Goal: Task Accomplishment & Management: Manage account settings

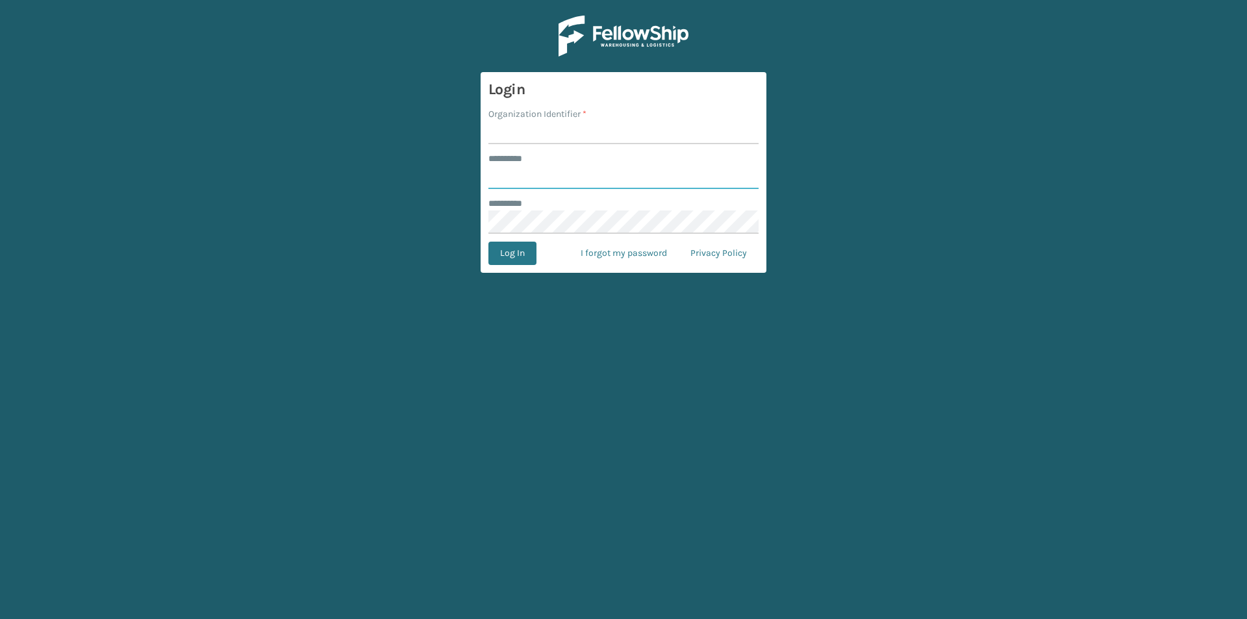
type input "****"
click at [589, 144] on input "Organization Identifier *" at bounding box center [624, 132] width 270 height 23
type input "Foamtex"
click at [534, 248] on button "Log In" at bounding box center [513, 253] width 48 height 23
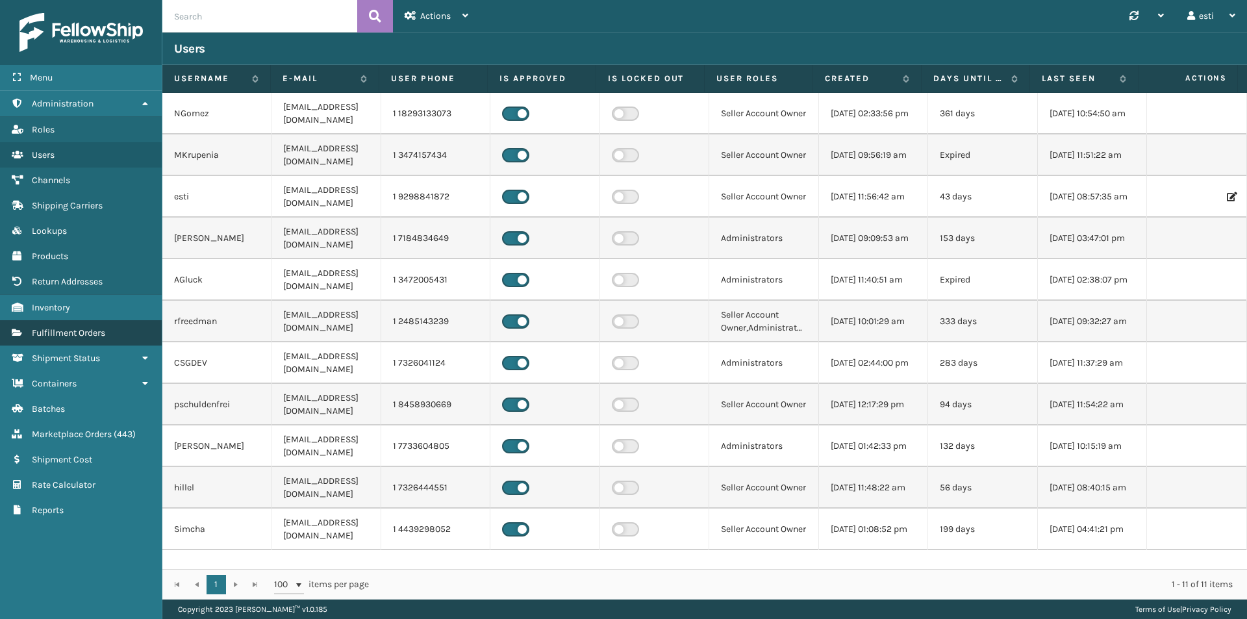
click at [77, 331] on span "Fulfillment Orders" at bounding box center [68, 332] width 73 height 11
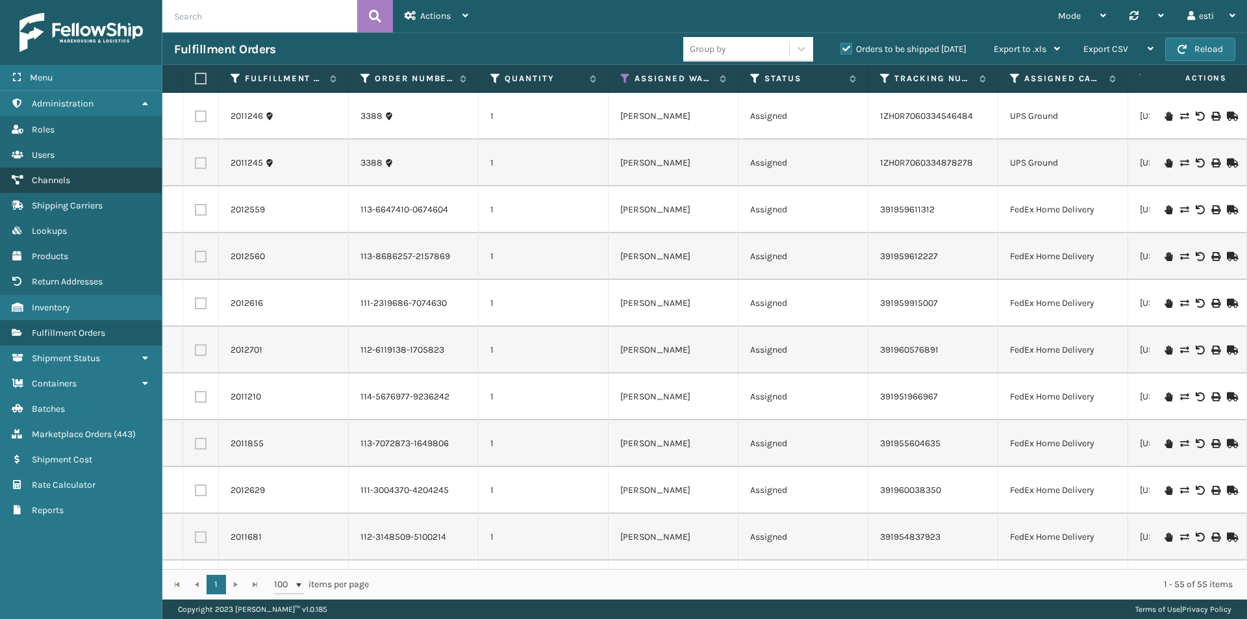
click at [42, 183] on span "Channels" at bounding box center [51, 180] width 38 height 11
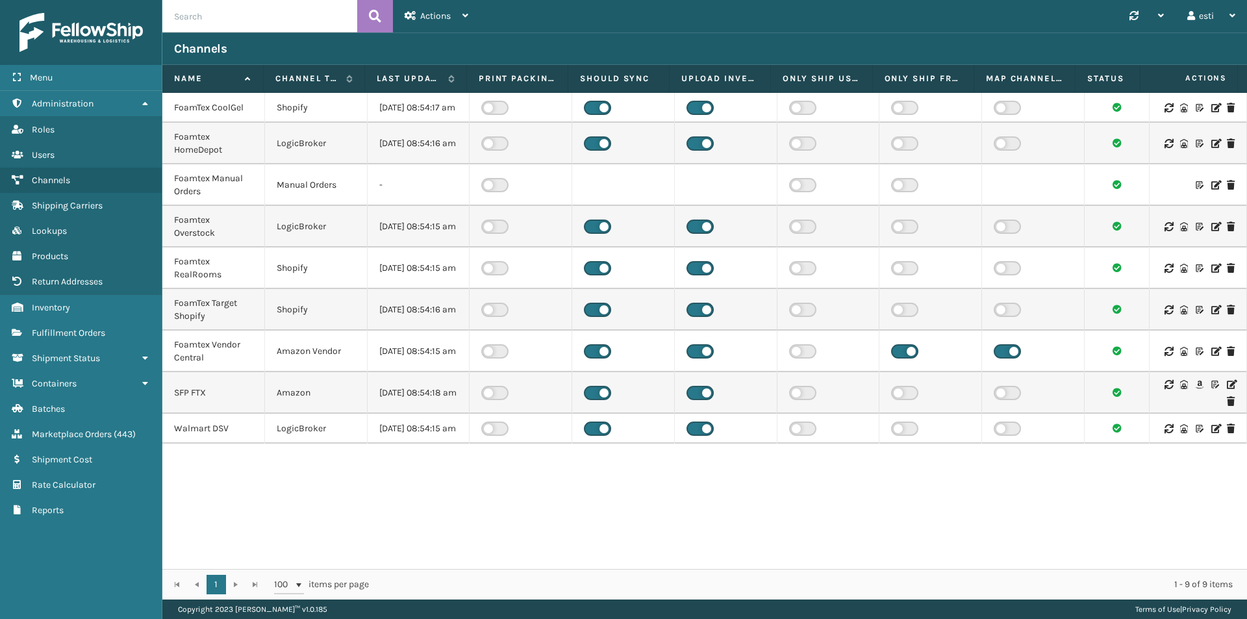
click at [1227, 389] on icon at bounding box center [1231, 384] width 8 height 9
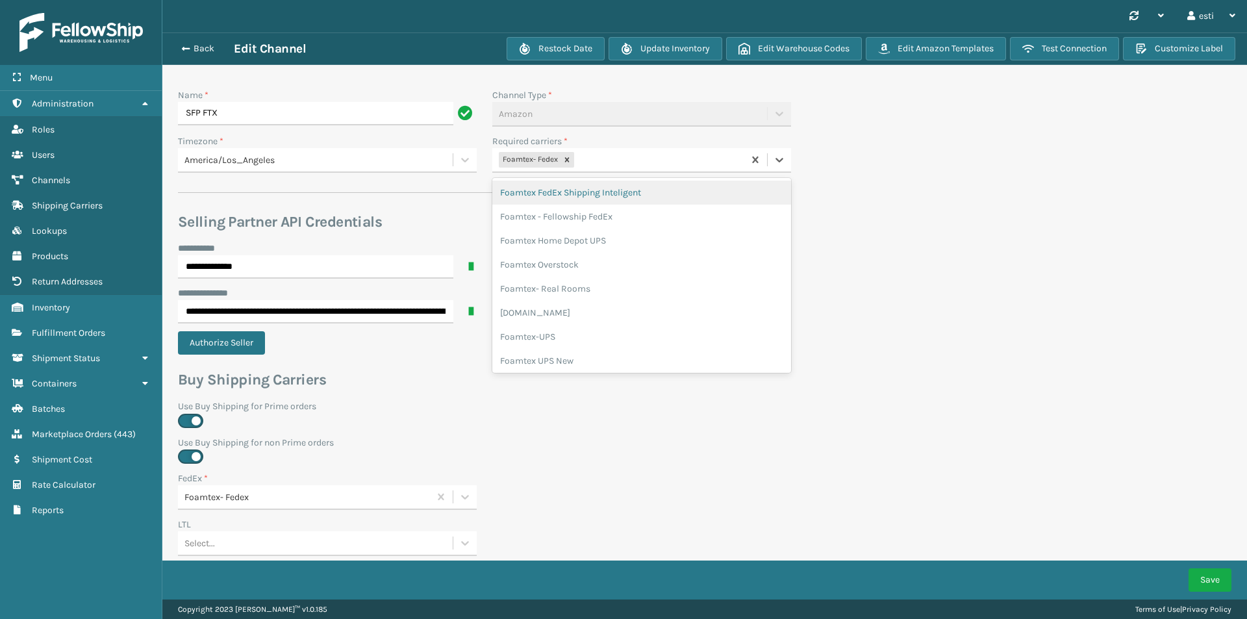
click at [604, 160] on div "Foamtex- Fedex" at bounding box center [617, 159] width 251 height 21
type input "white"
click at [607, 191] on div "Foamtex UPS Whitestone Milliard" at bounding box center [641, 193] width 299 height 24
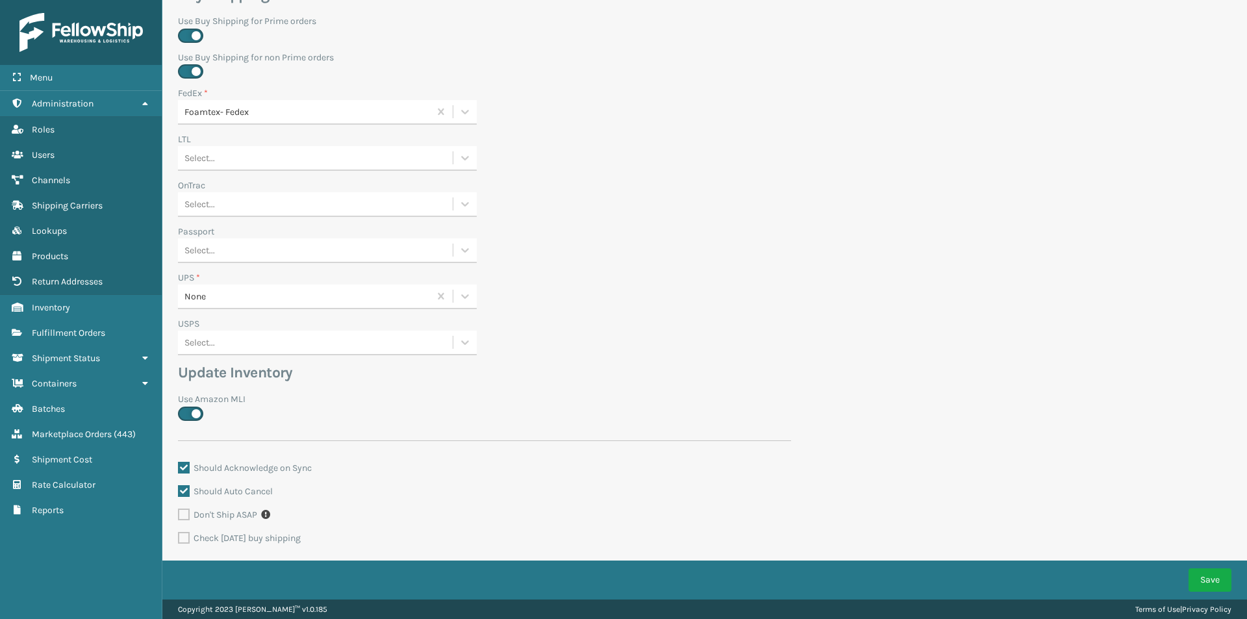
scroll to position [390, 0]
click at [236, 288] on div "None" at bounding box center [307, 292] width 246 height 14
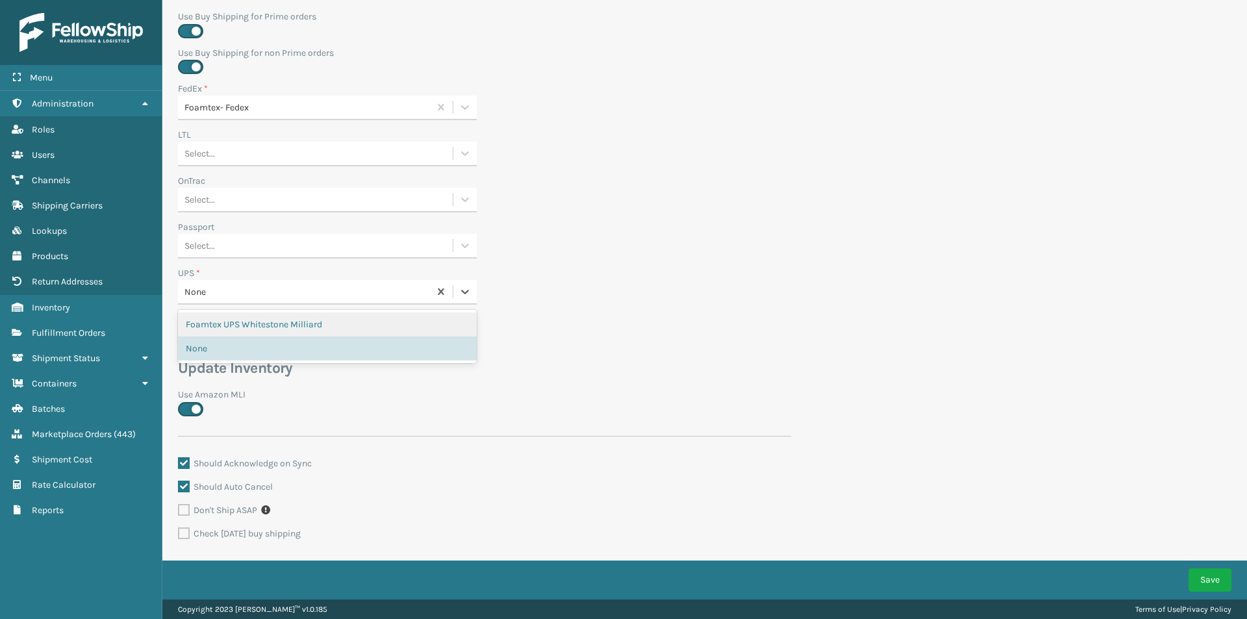
click at [239, 323] on div "Foamtex UPS Whitestone Milliard" at bounding box center [327, 324] width 299 height 24
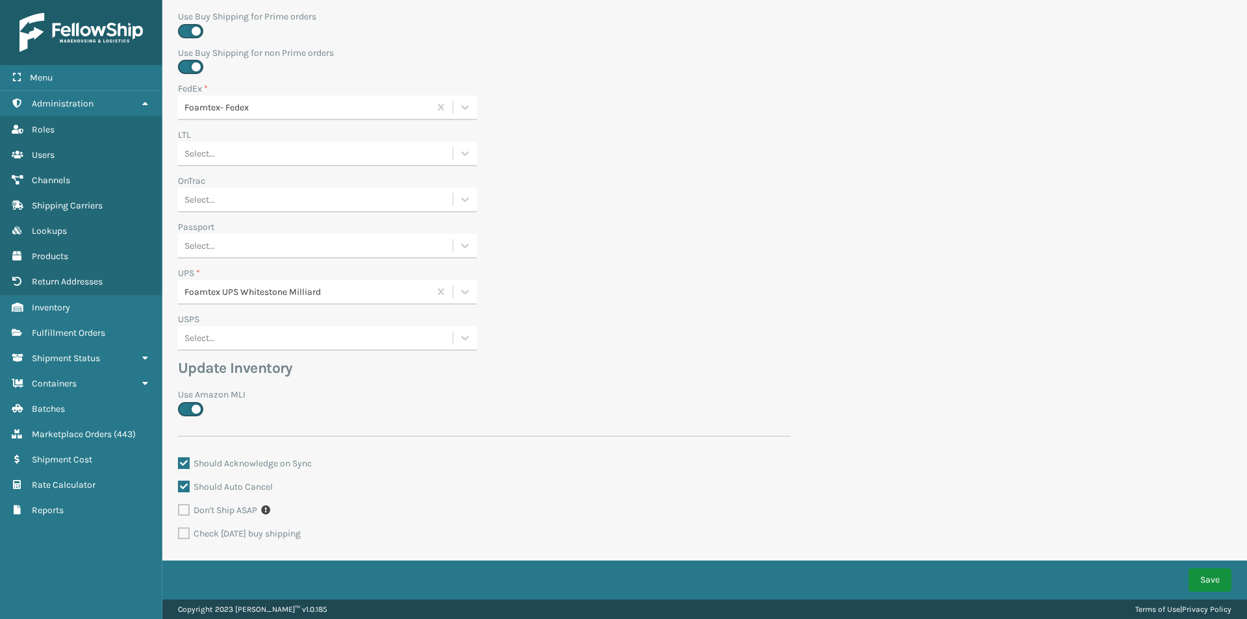
click at [1197, 581] on button "Save" at bounding box center [1210, 579] width 43 height 23
